Goal: Complete application form: Complete application form

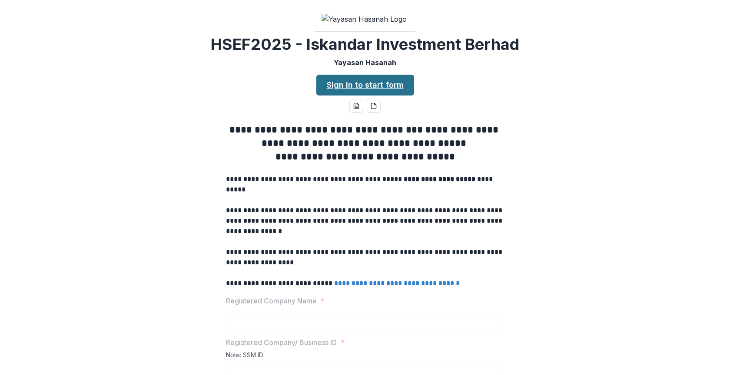
click at [371, 96] on link "Sign in to start form" at bounding box center [365, 85] width 98 height 21
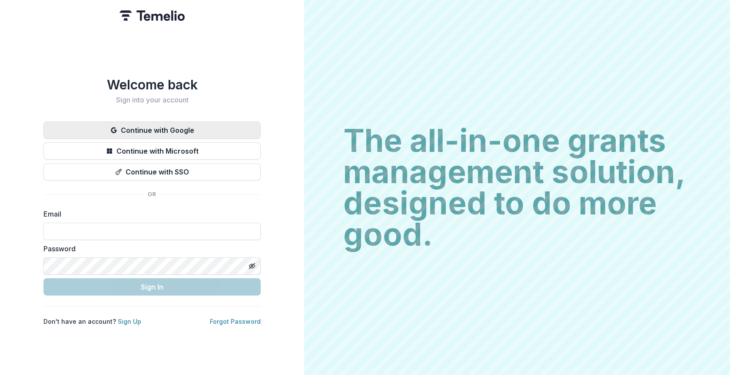
click at [204, 128] on button "Continue with Google" at bounding box center [151, 130] width 217 height 17
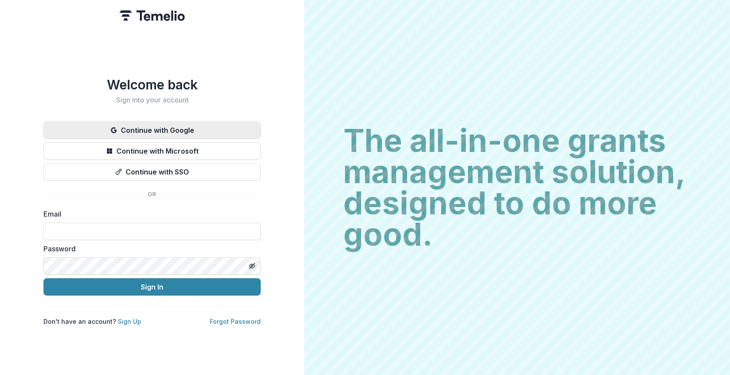
click at [167, 126] on button "Continue with Google" at bounding box center [151, 130] width 217 height 17
